Goal: Book appointment/travel/reservation

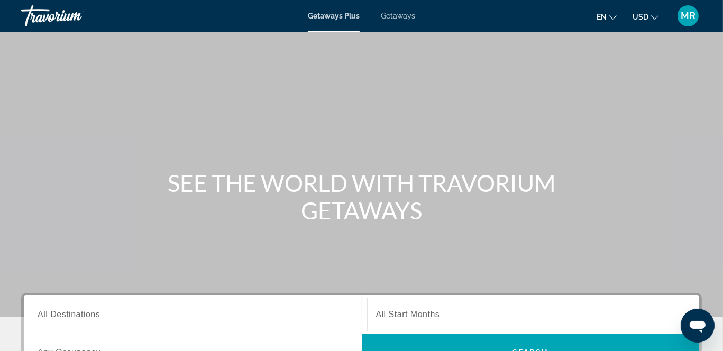
click at [399, 312] on span "All Start Months" at bounding box center [408, 314] width 64 height 9
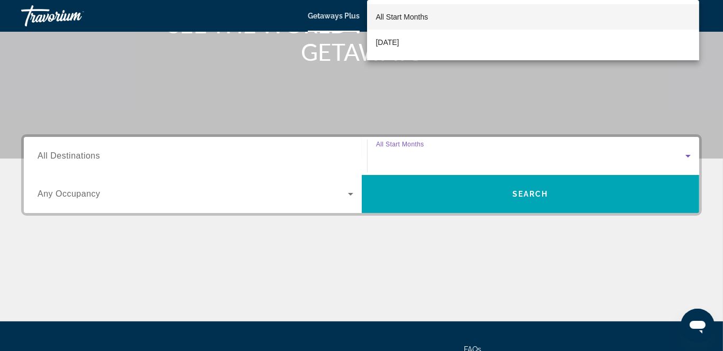
scroll to position [258, 0]
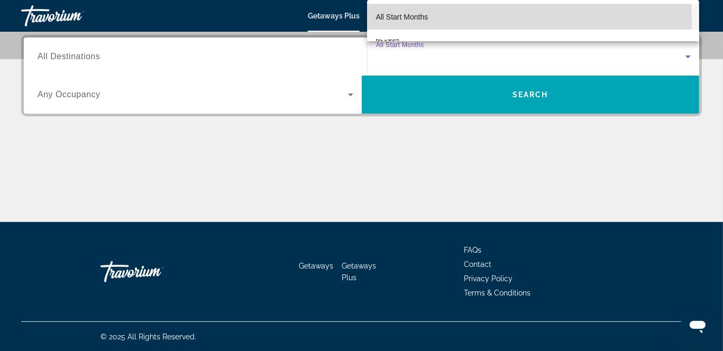
click at [443, 19] on mat-option "All Start Months" at bounding box center [533, 16] width 332 height 25
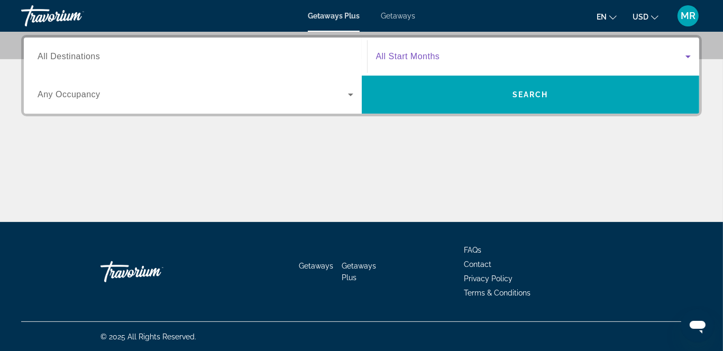
click at [686, 54] on icon "Search widget" at bounding box center [688, 56] width 13 height 13
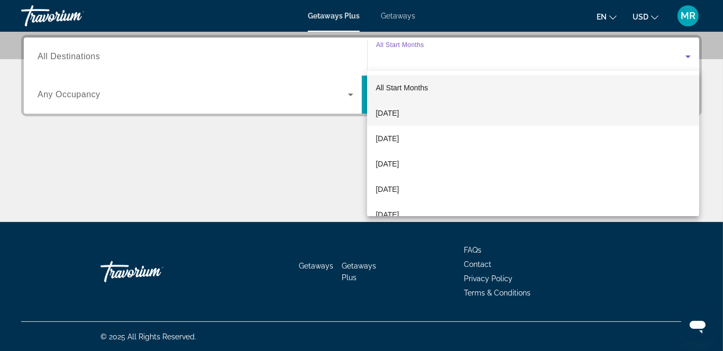
click at [399, 115] on span "[DATE]" at bounding box center [386, 113] width 23 height 13
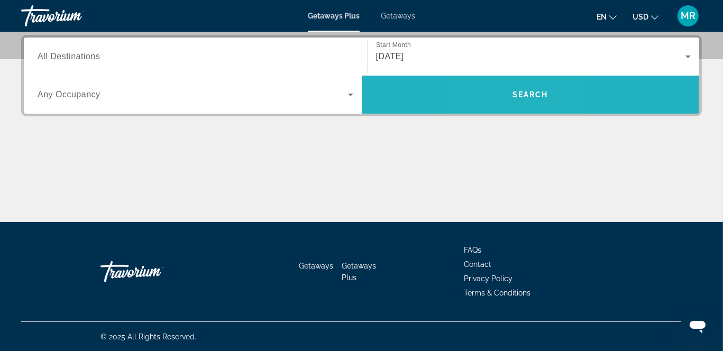
click at [506, 97] on span "Search widget" at bounding box center [531, 94] width 338 height 25
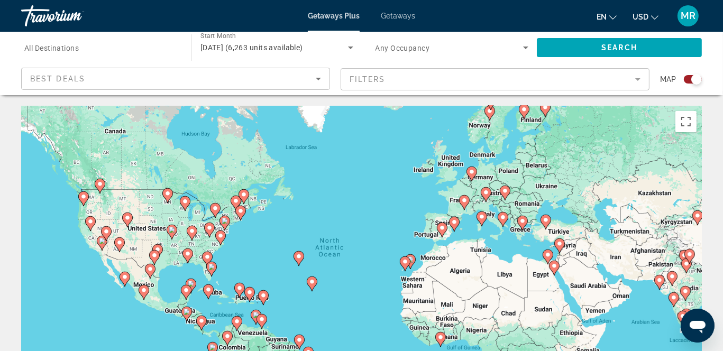
click at [353, 262] on div "To activate drag with keyboard, press Alt + Enter. Once in keyboard drag state,…" at bounding box center [361, 264] width 680 height 317
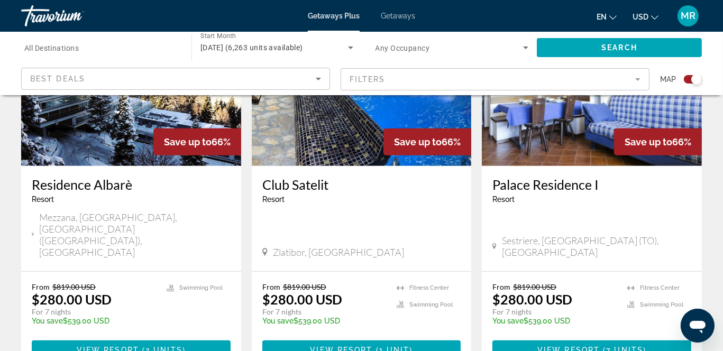
scroll to position [466, 0]
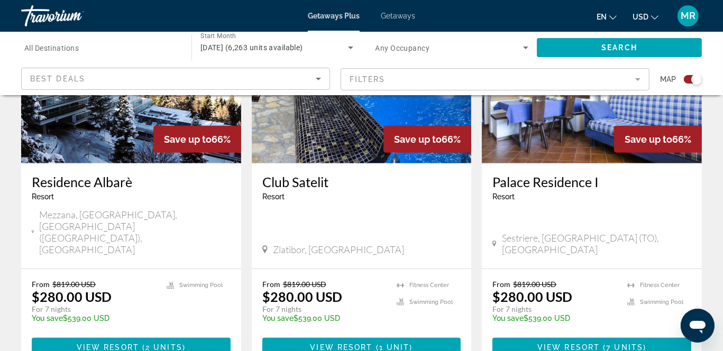
click at [395, 14] on span "Getaways" at bounding box center [398, 16] width 34 height 8
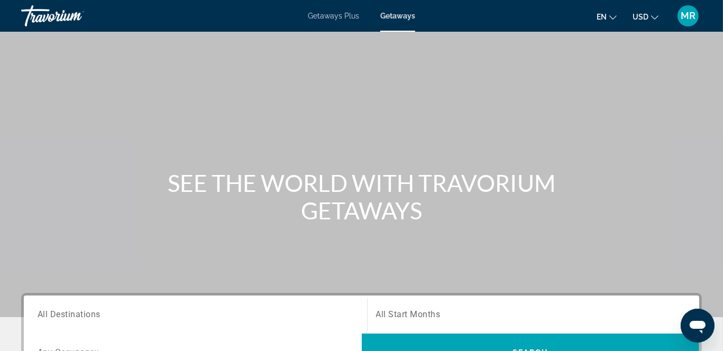
click at [412, 314] on span "All Start Months" at bounding box center [408, 315] width 65 height 10
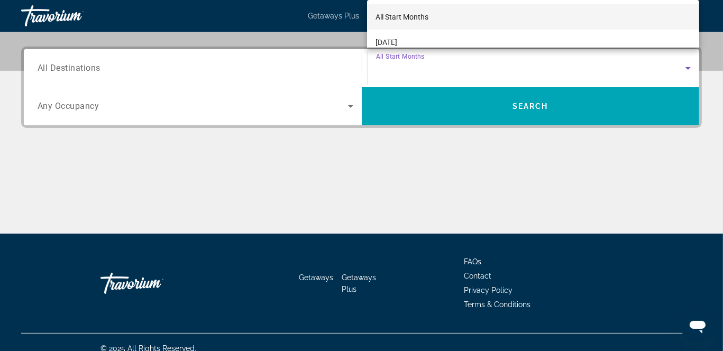
scroll to position [258, 0]
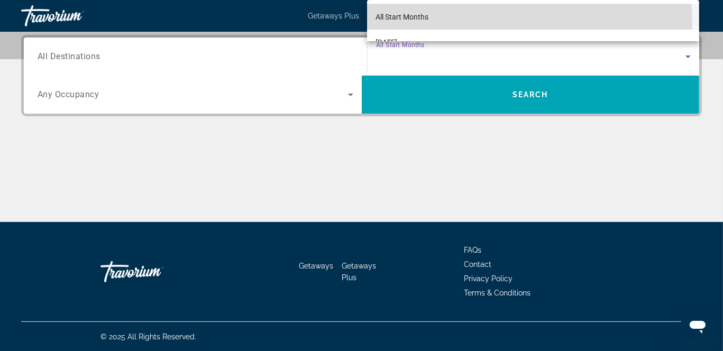
click at [389, 26] on mat-option "All Start Months" at bounding box center [533, 16] width 332 height 25
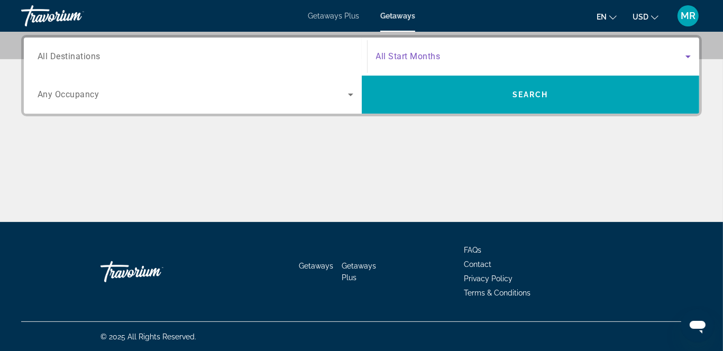
click at [581, 60] on span "Search widget" at bounding box center [531, 56] width 310 height 13
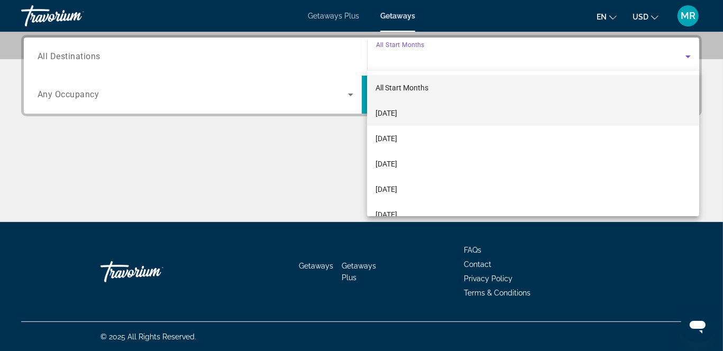
click at [393, 113] on span "[DATE]" at bounding box center [386, 113] width 22 height 13
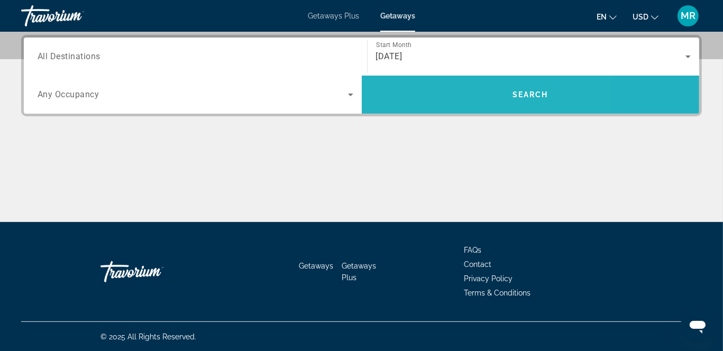
click at [455, 90] on span "Search widget" at bounding box center [531, 94] width 338 height 25
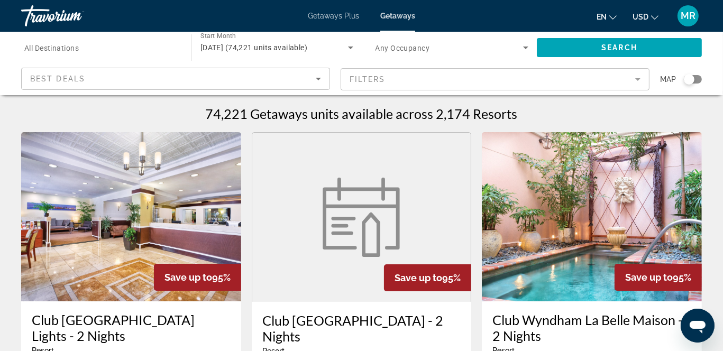
click at [71, 251] on img "Main content" at bounding box center [131, 216] width 220 height 169
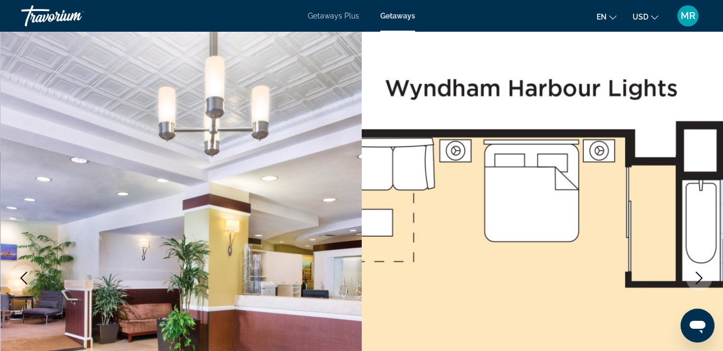
scroll to position [4, 0]
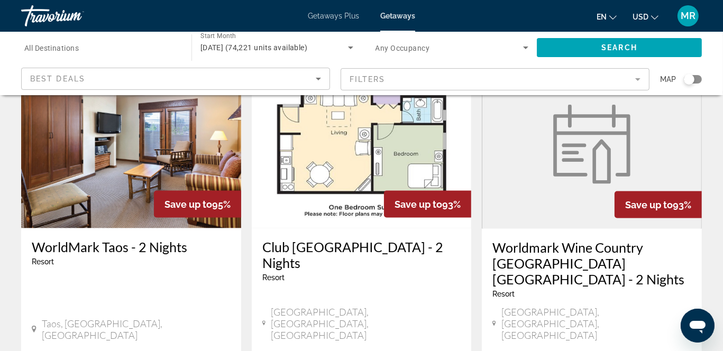
scroll to position [1292, 0]
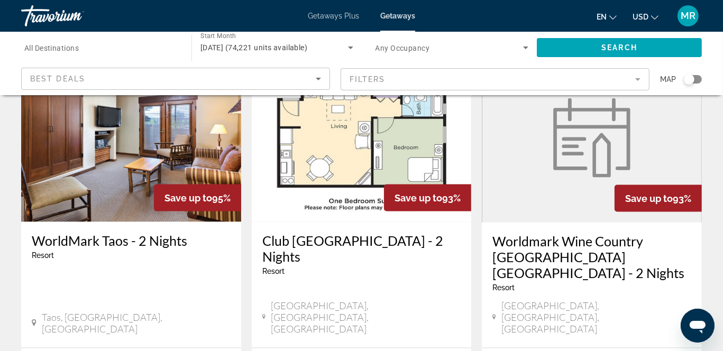
click at [455, 50] on span "Search widget" at bounding box center [449, 47] width 148 height 13
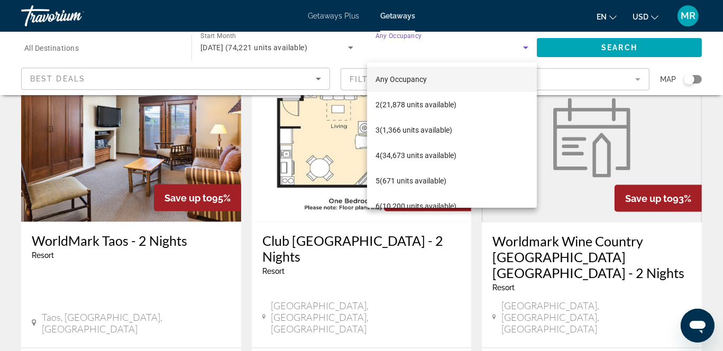
click at [401, 12] on div at bounding box center [361, 175] width 723 height 351
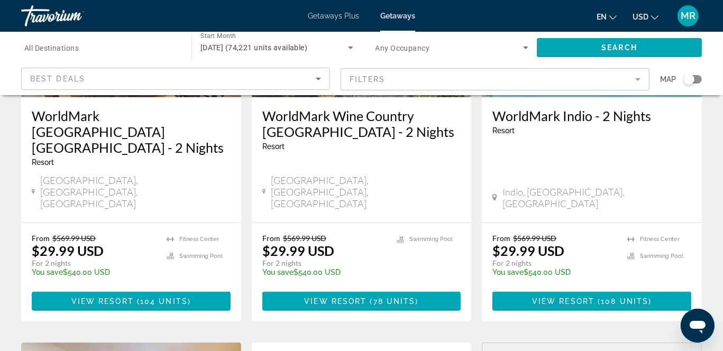
scroll to position [956, 0]
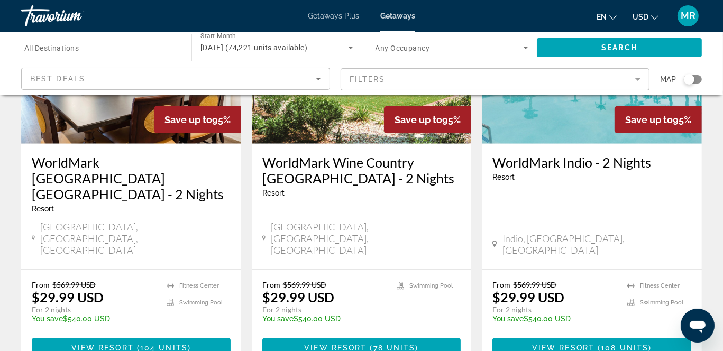
click at [343, 47] on div "[DATE] (74,221 units available)" at bounding box center [274, 47] width 148 height 13
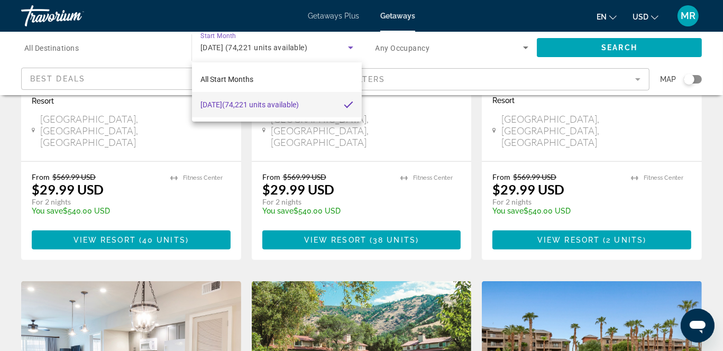
scroll to position [0, 0]
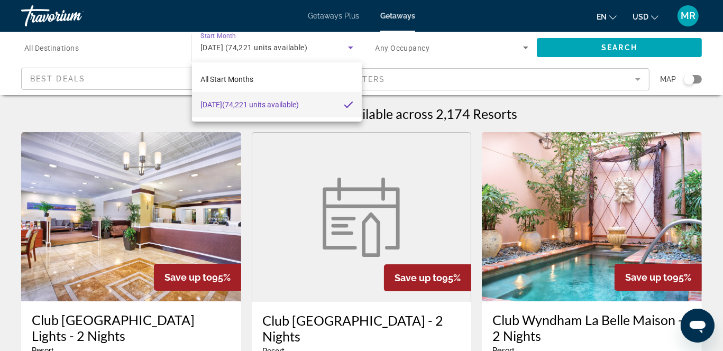
click at [353, 46] on div at bounding box center [361, 175] width 723 height 351
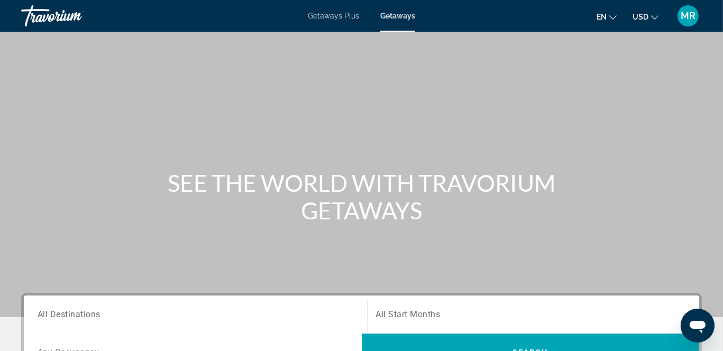
click at [405, 15] on span "Getaways" at bounding box center [397, 16] width 35 height 8
click at [422, 312] on span "All Start Months" at bounding box center [408, 315] width 65 height 10
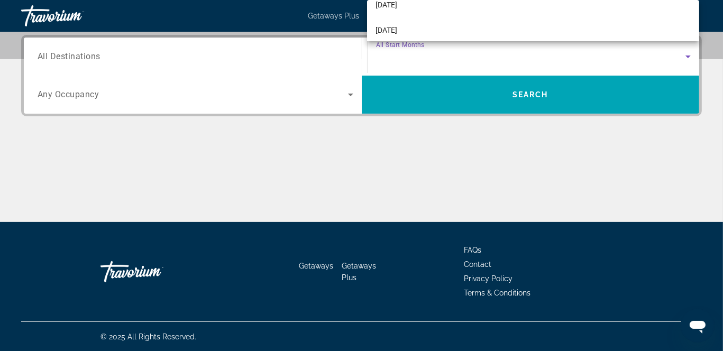
scroll to position [148, 0]
click at [412, 99] on div at bounding box center [361, 175] width 723 height 351
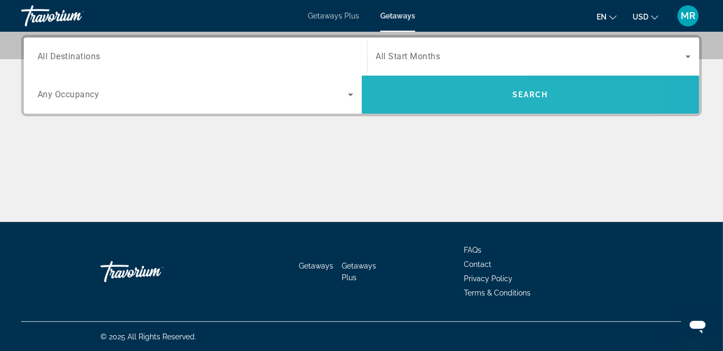
click at [412, 99] on span "Search widget" at bounding box center [531, 94] width 338 height 25
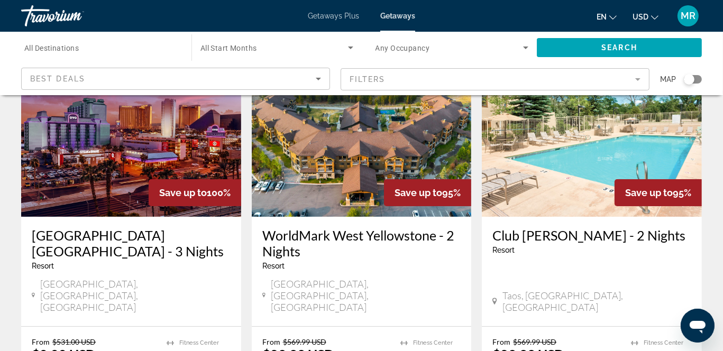
scroll to position [106, 0]
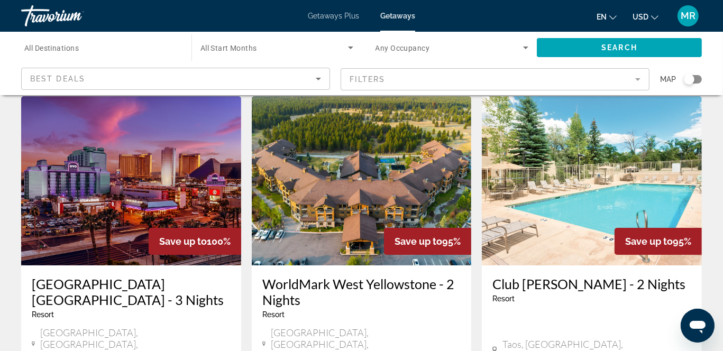
scroll to position [0, 0]
